Goal: Task Accomplishment & Management: Manage account settings

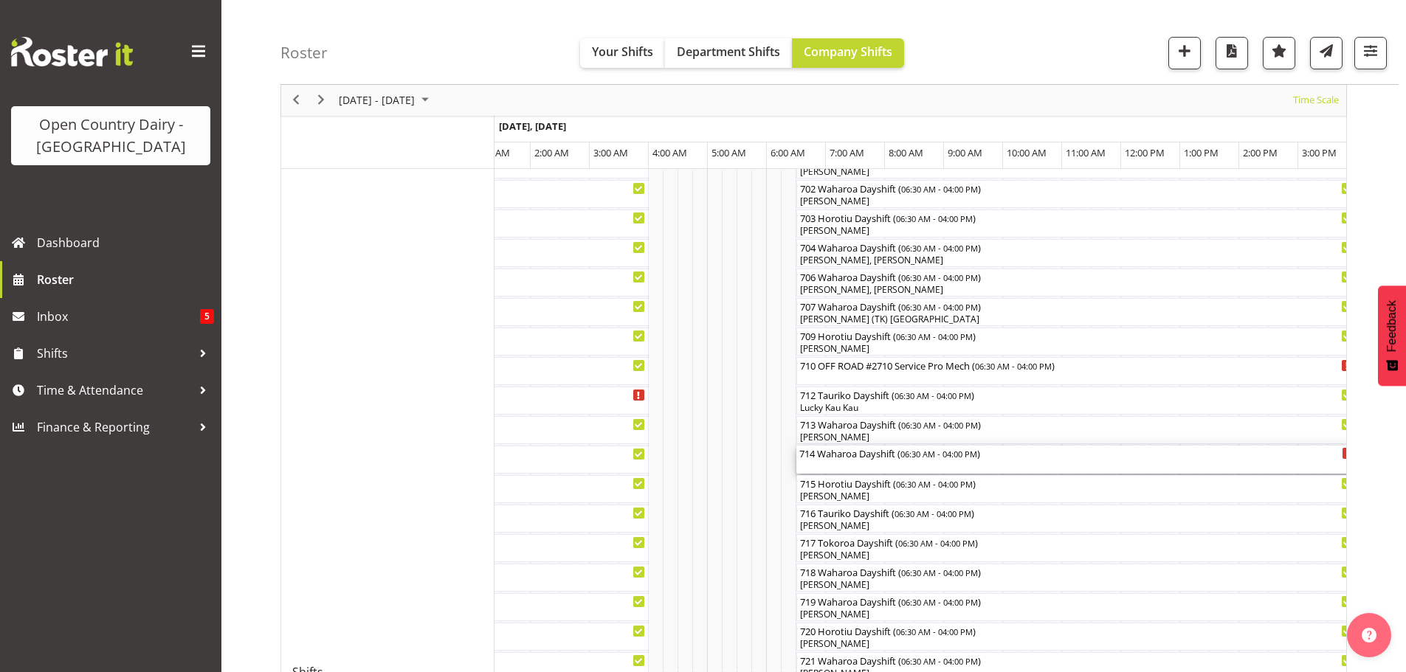
click at [859, 467] on div "714 Waharoa Dayshift ( 06:30 AM - 04:00 PM )" at bounding box center [1076, 460] width 555 height 28
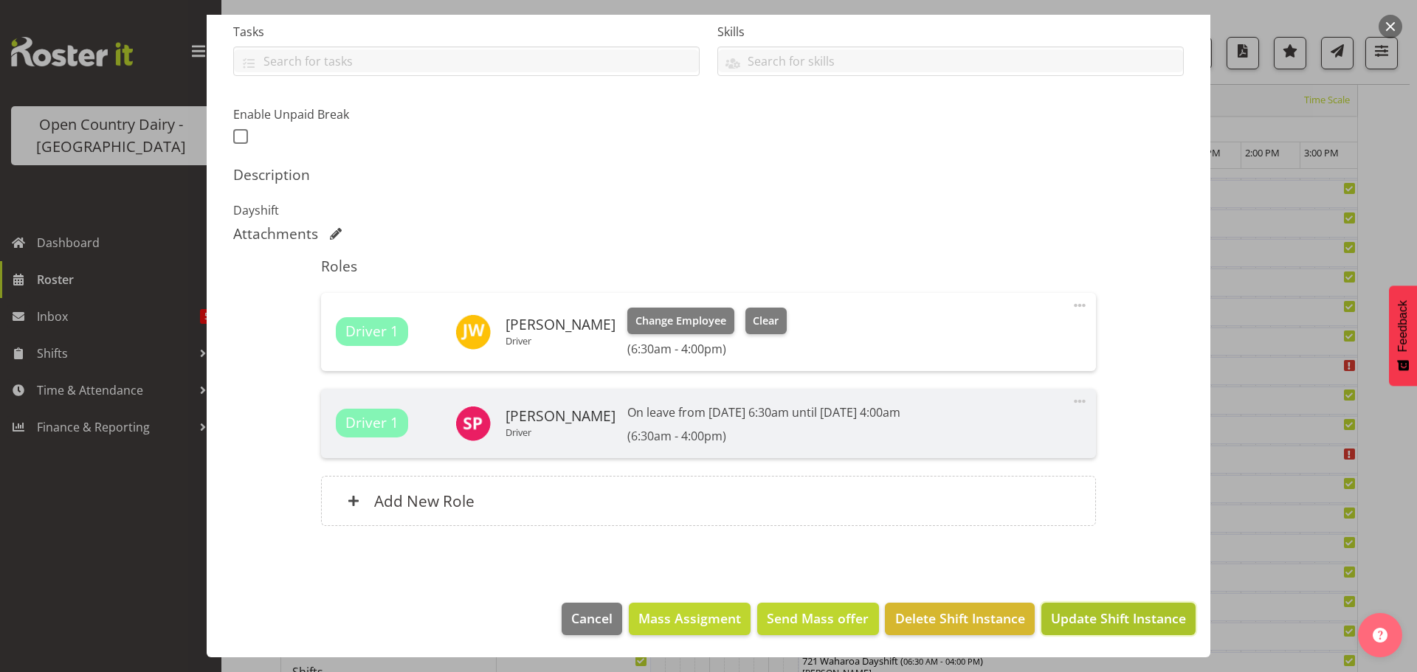
click at [1115, 620] on span "Update Shift Instance" at bounding box center [1118, 618] width 135 height 19
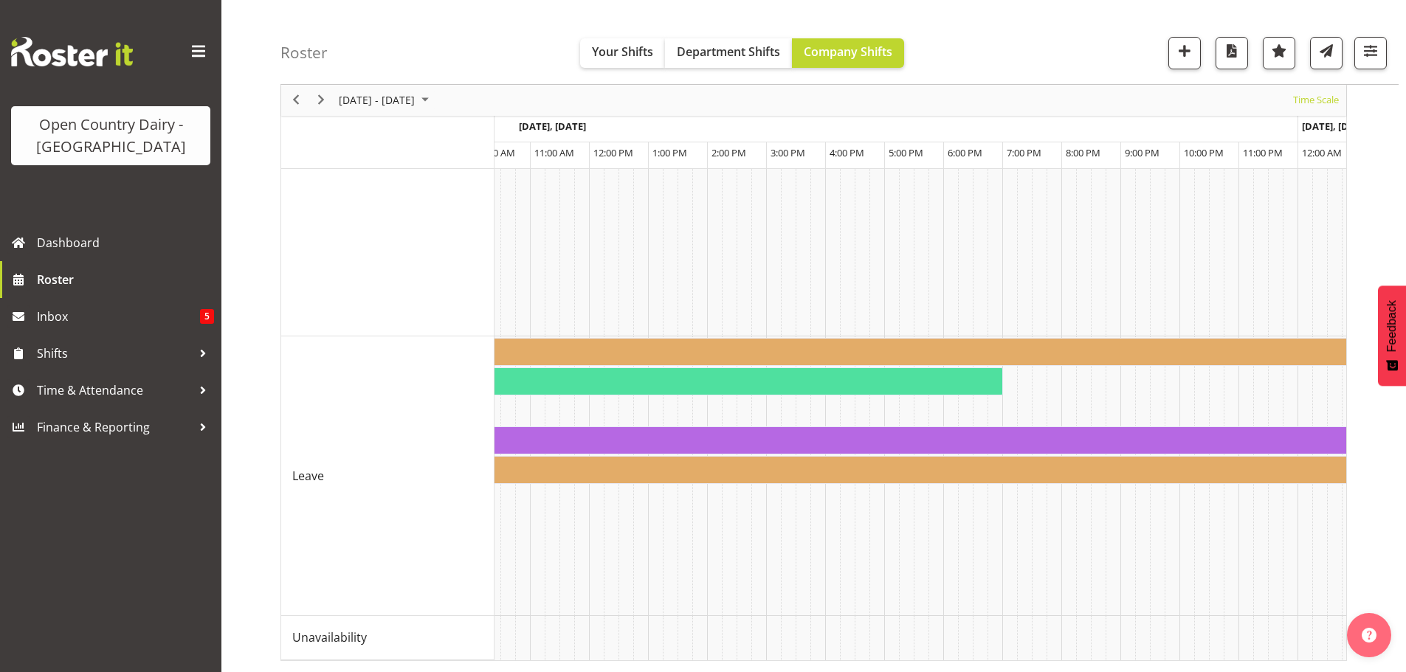
scroll to position [0, 7730]
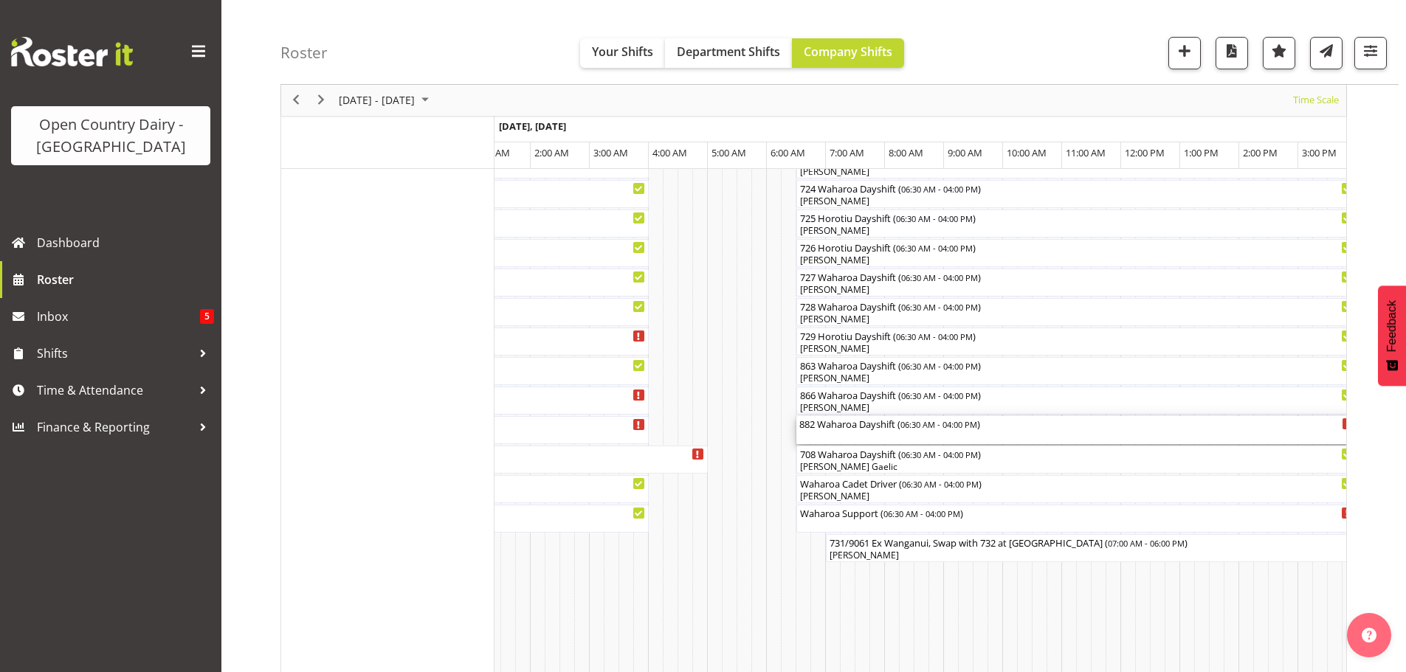
click at [855, 434] on div "882 Waharoa Dayshift ( 06:30 AM - 04:00 PM )" at bounding box center [1076, 430] width 555 height 28
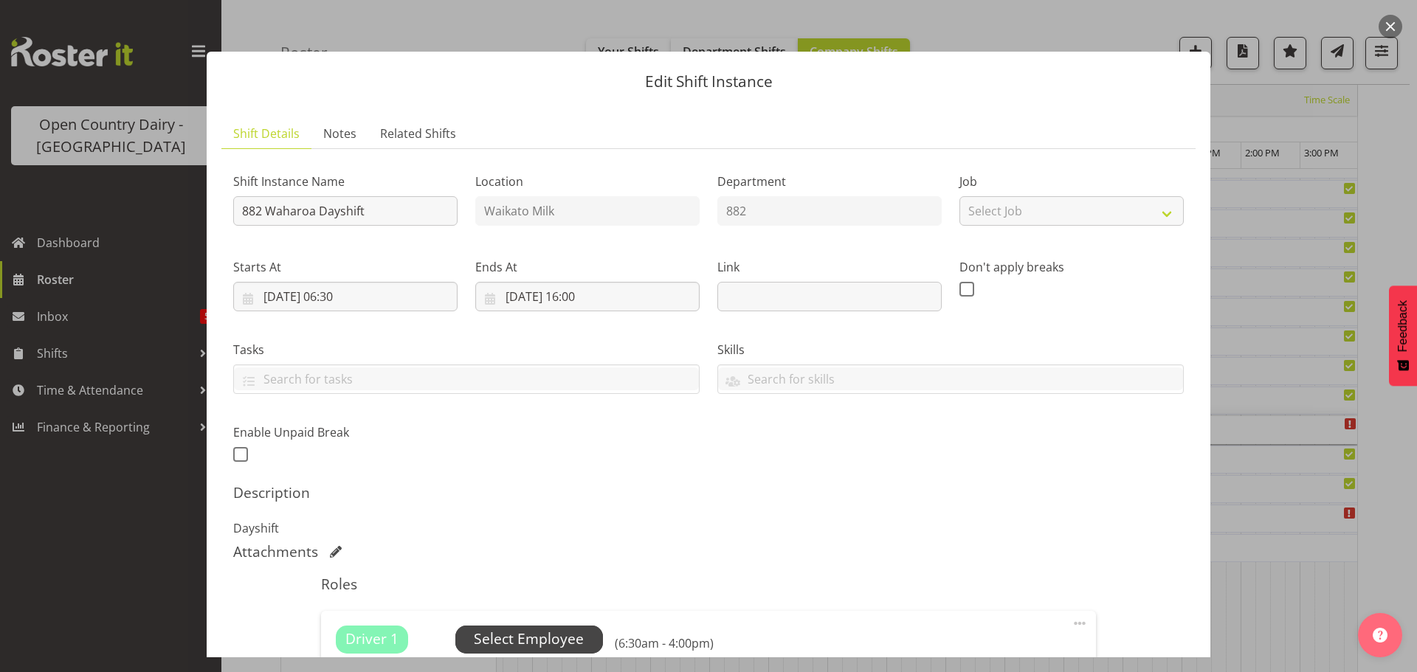
click at [519, 639] on span "Select Employee" at bounding box center [529, 639] width 110 height 21
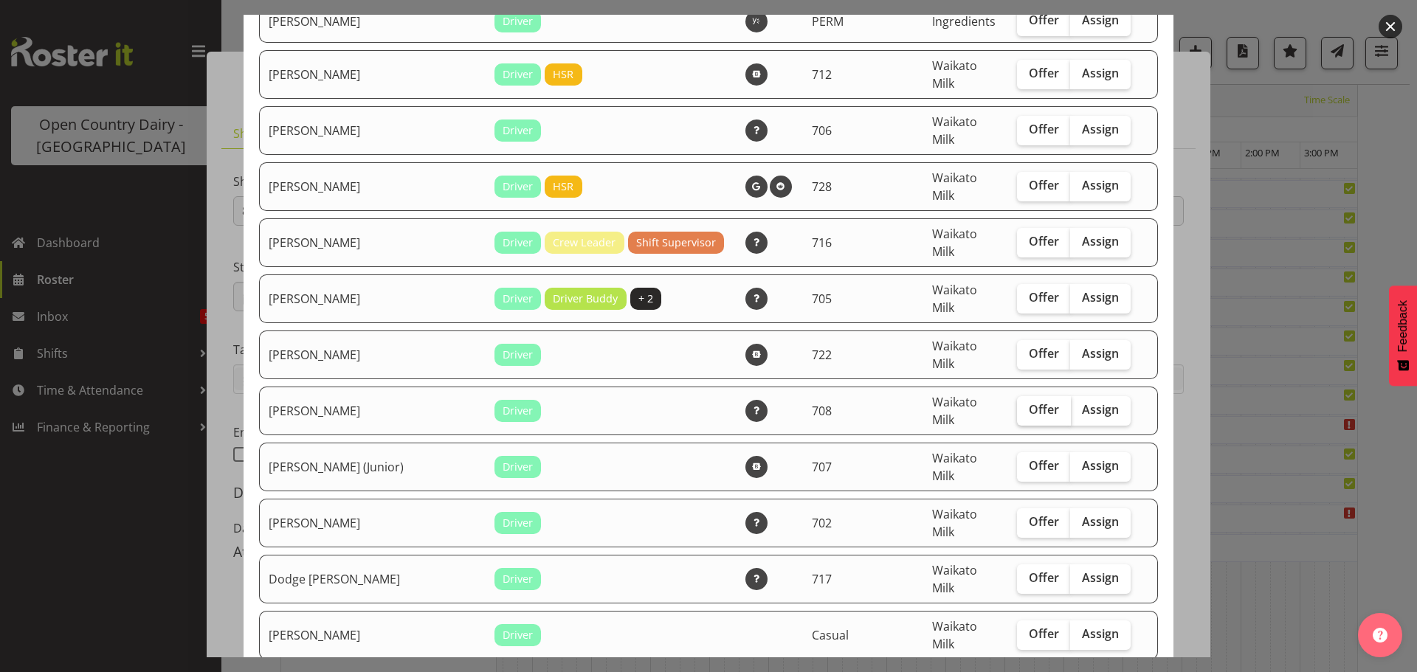
click at [1029, 402] on span "Offer" at bounding box center [1044, 409] width 30 height 15
click at [1019, 405] on input "Offer" at bounding box center [1022, 410] width 10 height 10
checkbox input "true"
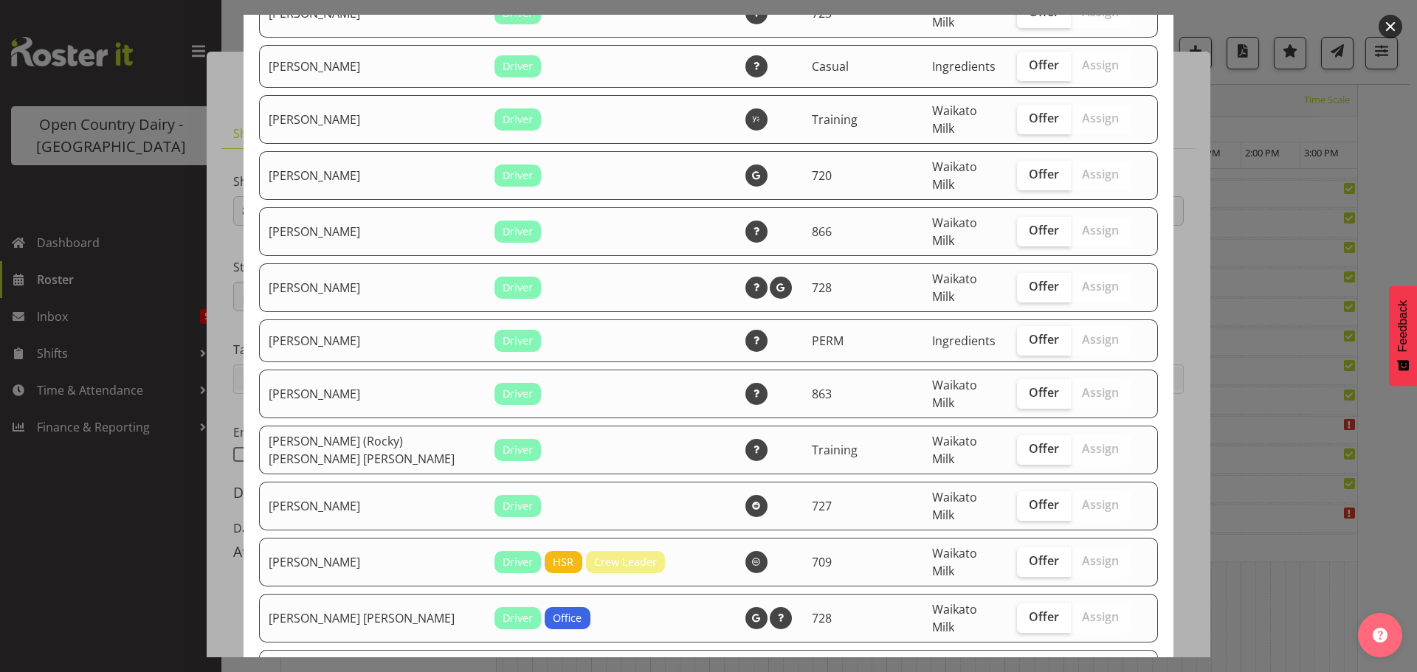
scroll to position [1476, 0]
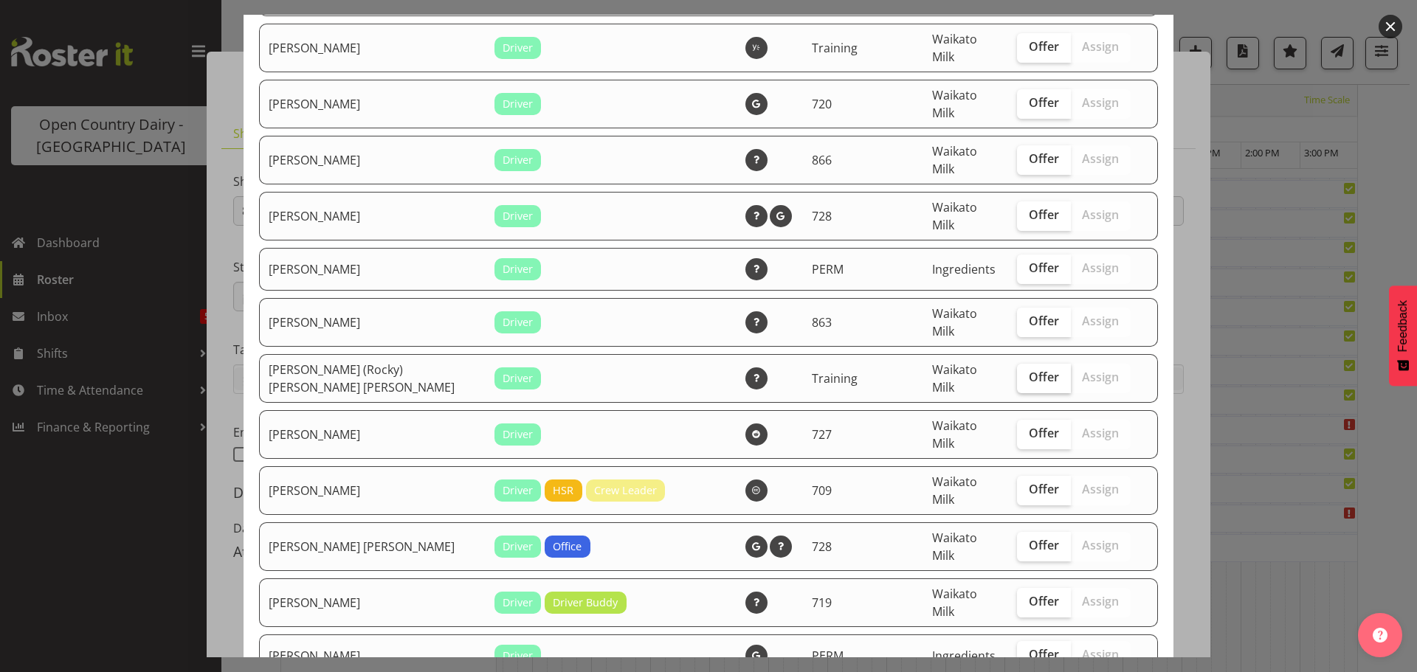
click at [1029, 370] on span "Offer" at bounding box center [1044, 377] width 30 height 15
click at [1019, 373] on input "Offer" at bounding box center [1022, 378] width 10 height 10
checkbox input "true"
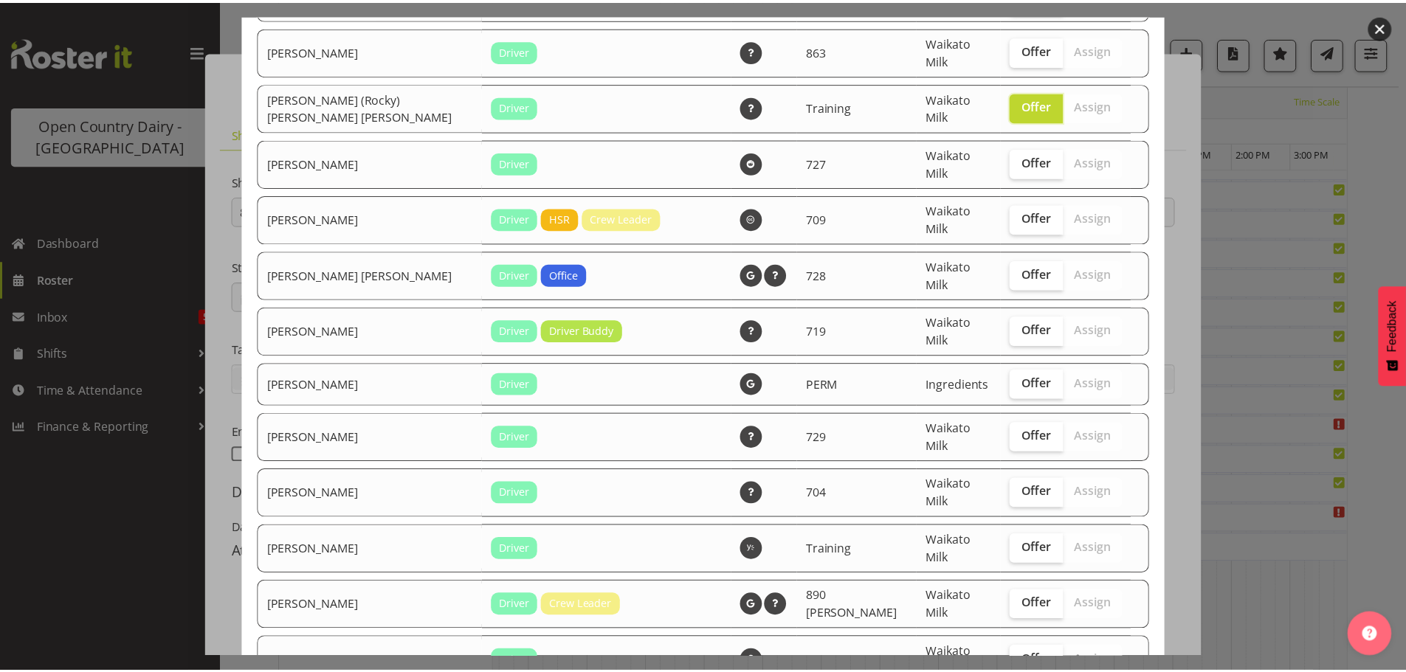
scroll to position [1751, 0]
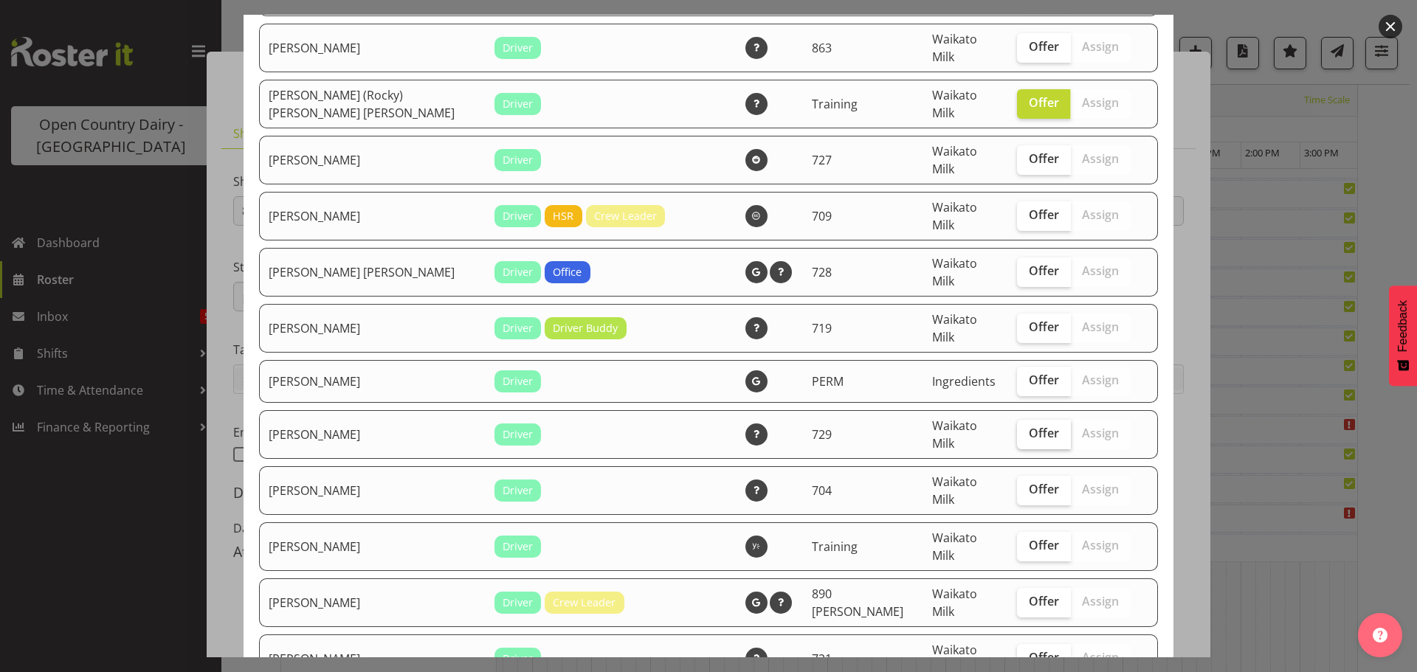
click at [1029, 426] on span "Offer" at bounding box center [1044, 433] width 30 height 15
click at [1023, 429] on input "Offer" at bounding box center [1022, 434] width 10 height 10
checkbox input "true"
click at [1029, 482] on span "Offer" at bounding box center [1044, 489] width 30 height 15
click at [1017, 485] on input "Offer" at bounding box center [1022, 490] width 10 height 10
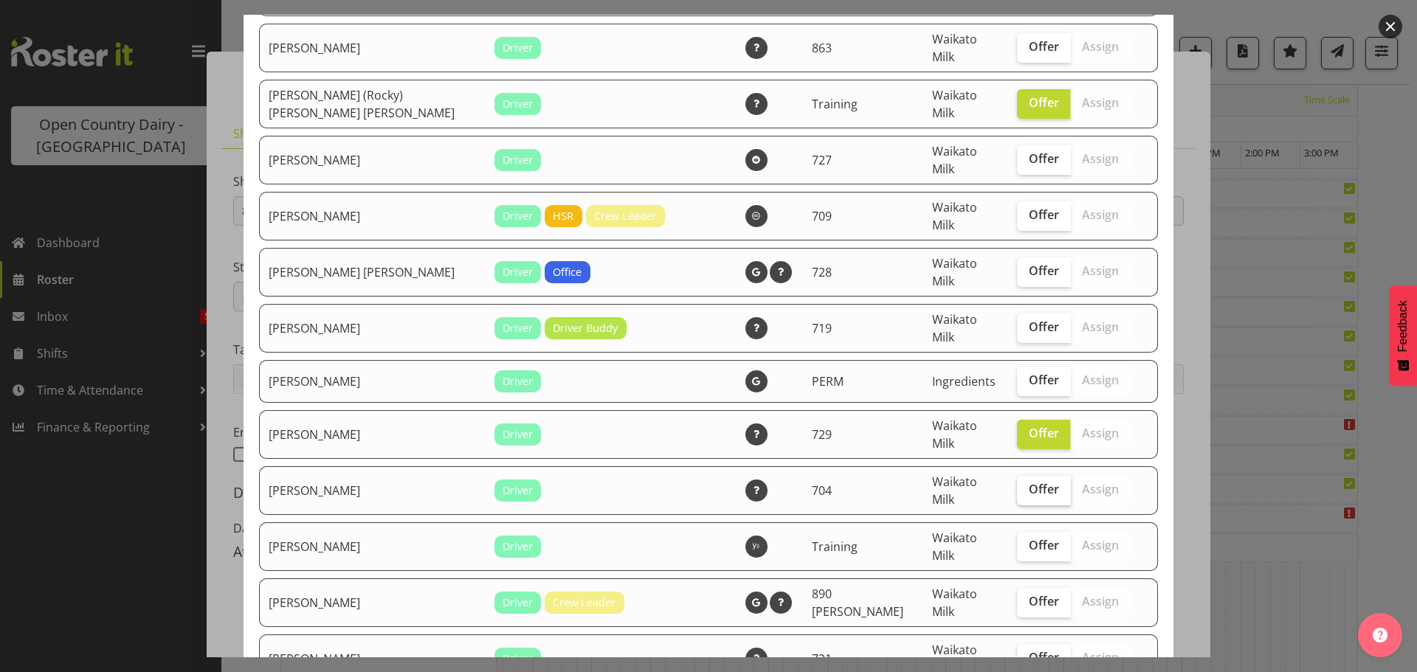
checkbox input "true"
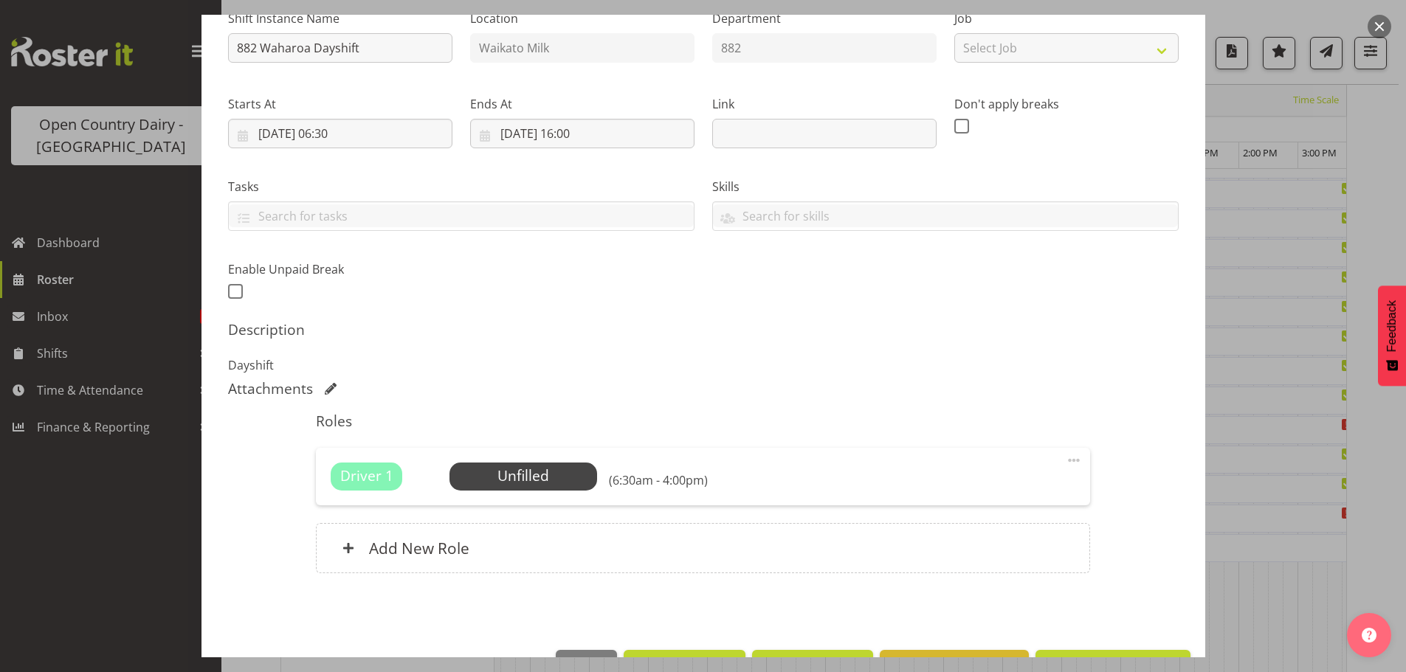
scroll to position [210, 0]
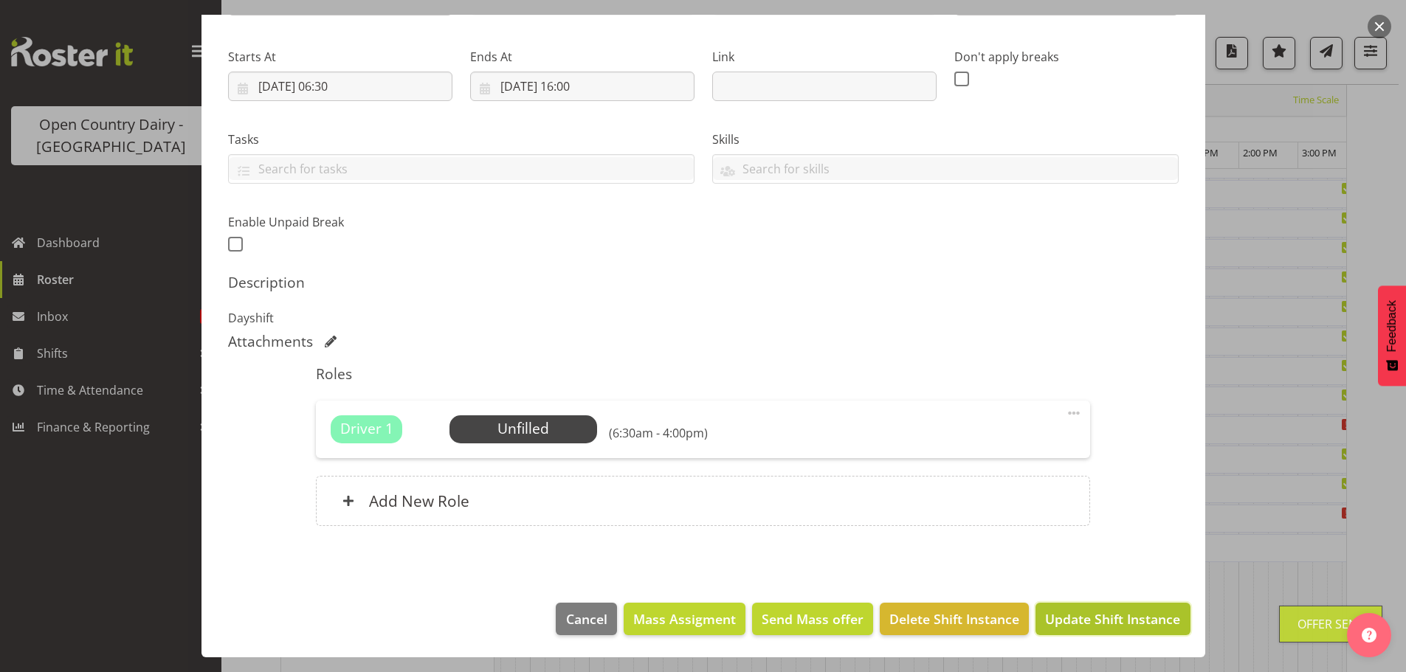
click at [1088, 619] on span "Update Shift Instance" at bounding box center [1112, 619] width 135 height 19
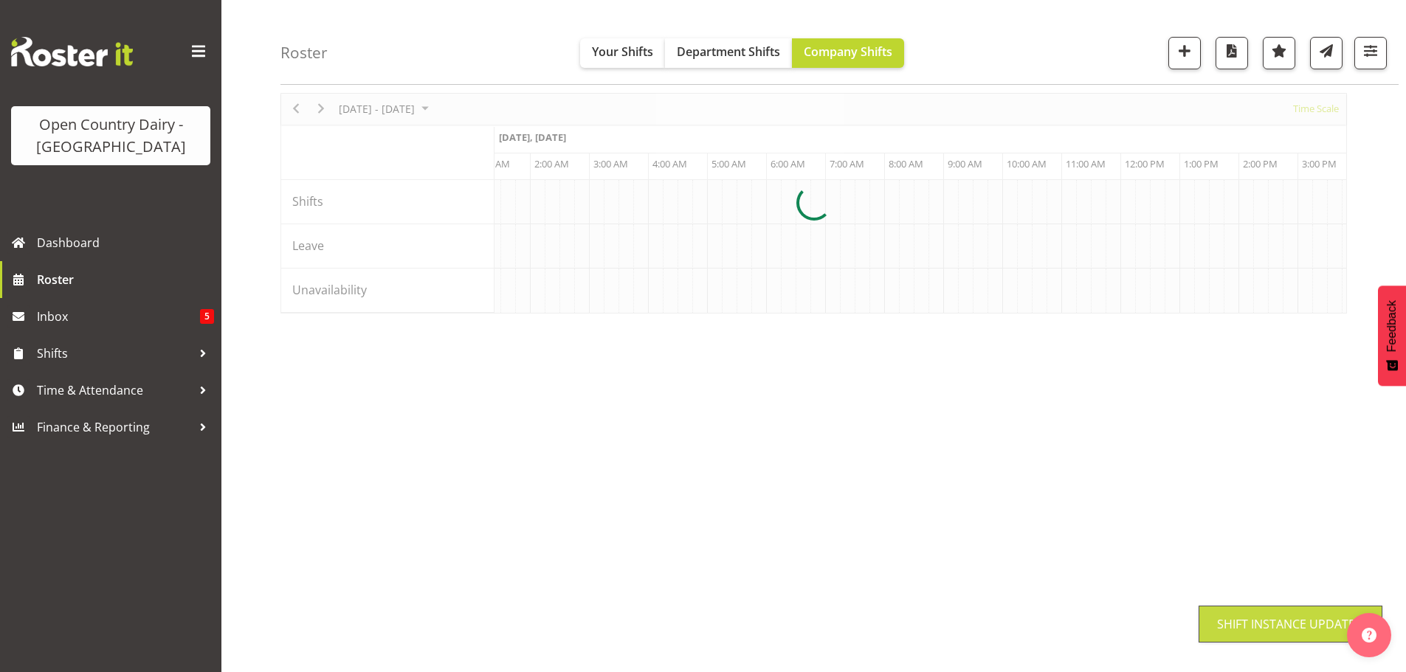
scroll to position [54, 0]
